Goal: Information Seeking & Learning: Learn about a topic

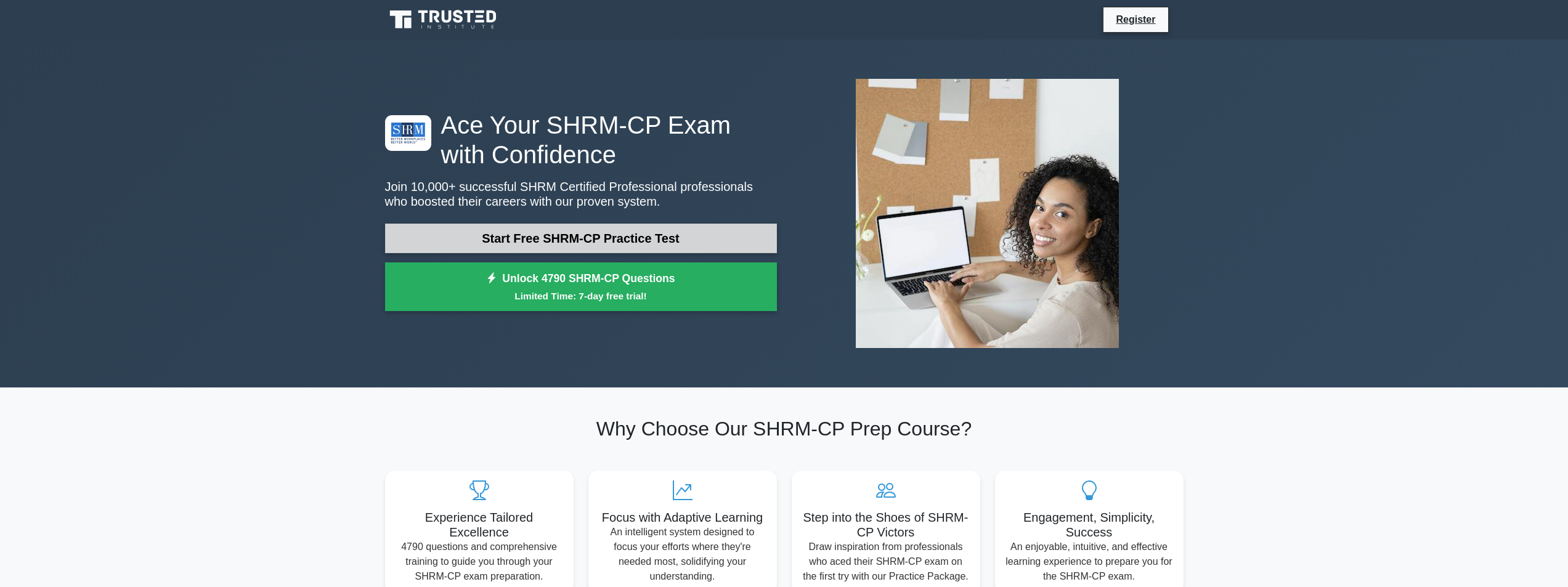
click at [510, 235] on link "Start Free SHRM-CP Practice Test" at bounding box center [581, 238] width 392 height 30
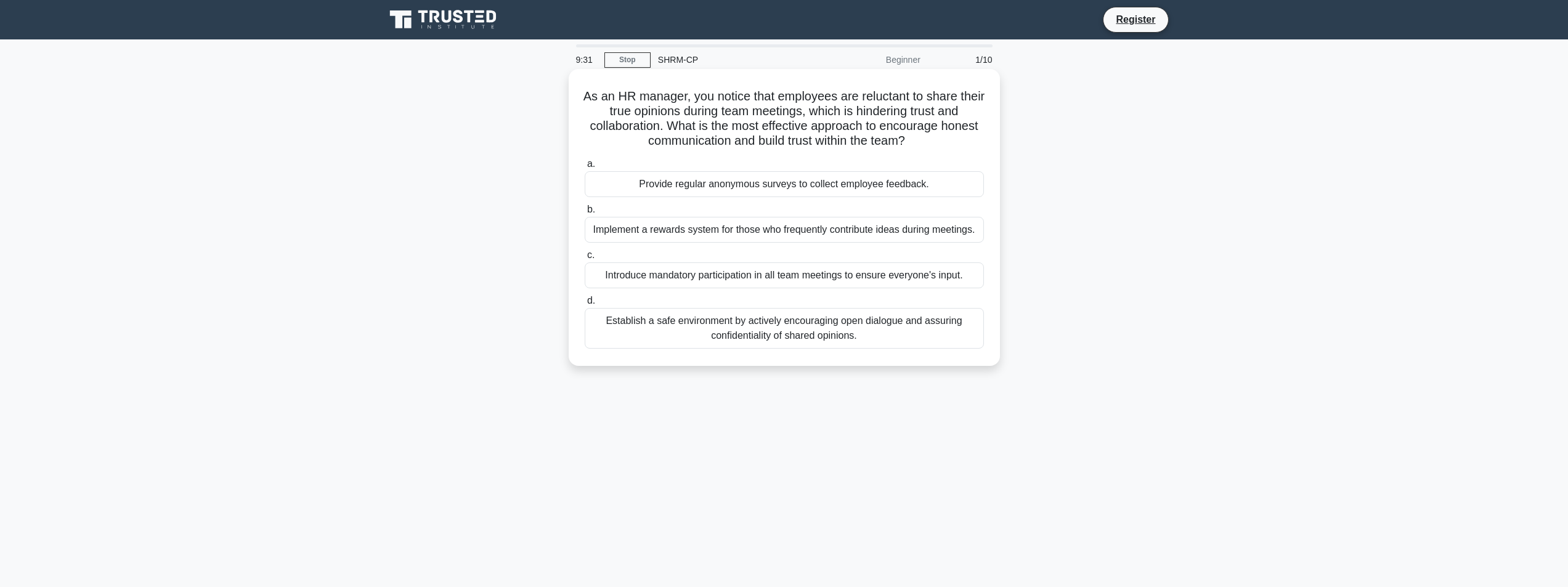
click at [727, 317] on div "Establish a safe environment by actively encouraging open dialogue and assuring…" at bounding box center [784, 328] width 399 height 41
click at [585, 305] on input "d. Establish a safe environment by actively encouraging open dialogue and assur…" at bounding box center [585, 301] width 0 height 8
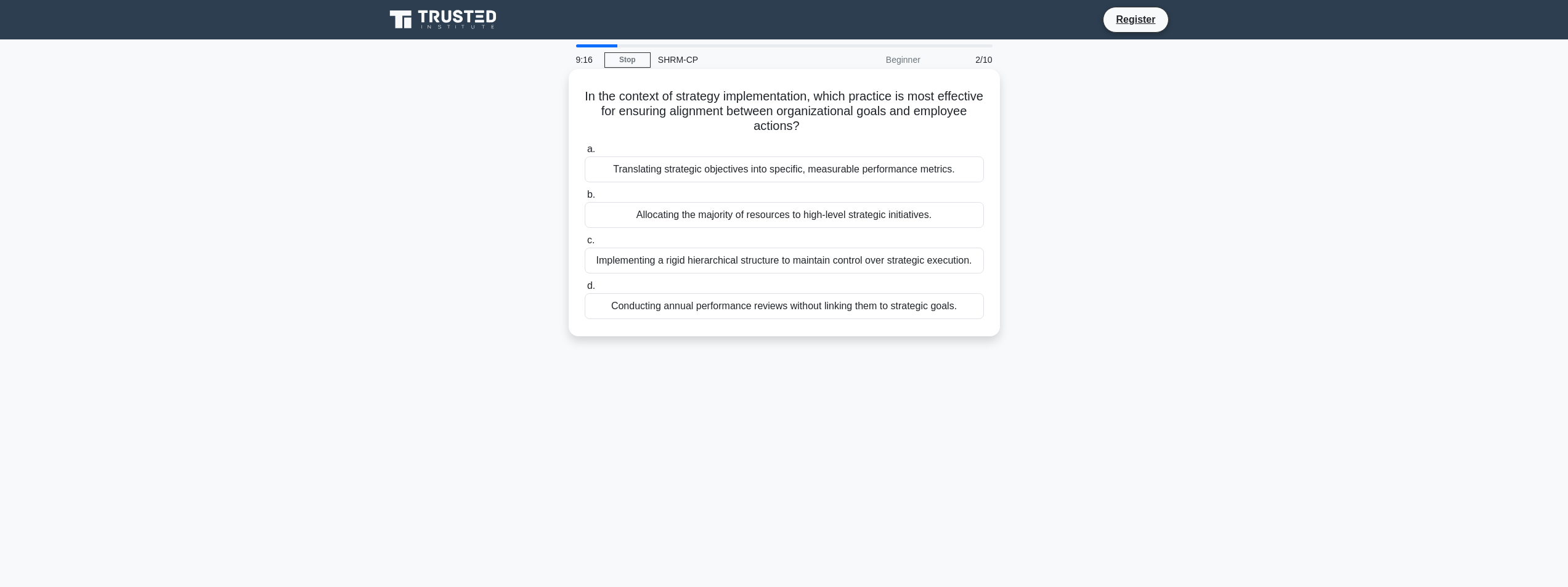
click at [791, 174] on div "Translating strategic objectives into specific, measurable performance metrics." at bounding box center [784, 169] width 399 height 26
click at [585, 153] on input "a. Translating strategic objectives into specific, measurable performance metri…" at bounding box center [585, 149] width 0 height 8
